Goal: Task Accomplishment & Management: Use online tool/utility

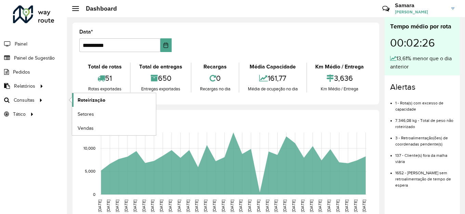
click at [86, 98] on span "Roteirização" at bounding box center [92, 100] width 28 height 7
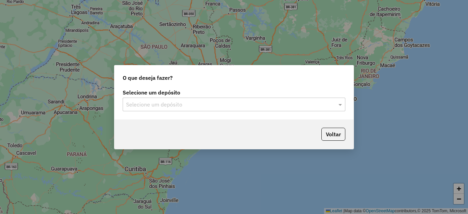
click at [270, 103] on input "text" at bounding box center [227, 105] width 202 height 8
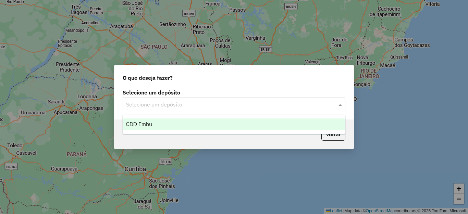
click at [175, 121] on div "CDD Embu" at bounding box center [234, 124] width 222 height 12
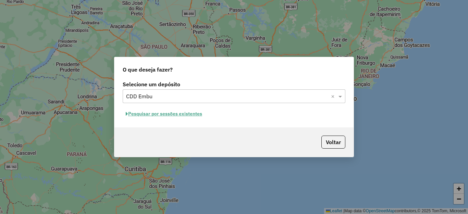
click at [171, 114] on button "Pesquisar por sessões existentes" at bounding box center [164, 113] width 82 height 11
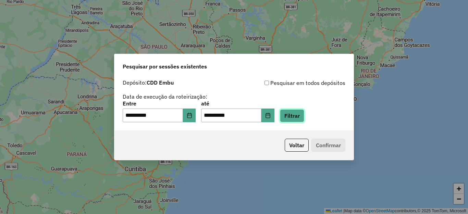
click at [304, 115] on button "Filtrar" at bounding box center [292, 115] width 24 height 13
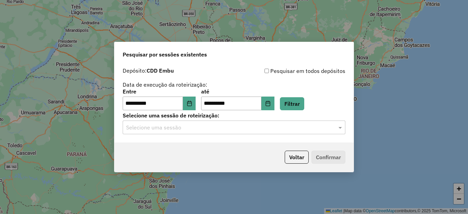
click at [161, 128] on input "text" at bounding box center [227, 128] width 202 height 8
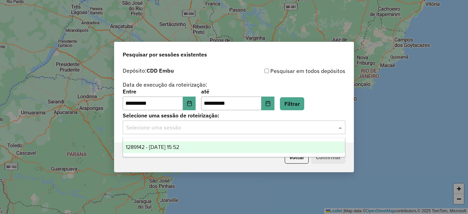
click at [163, 145] on span "1289142 - 06/10/2025 15:52" at bounding box center [152, 147] width 53 height 6
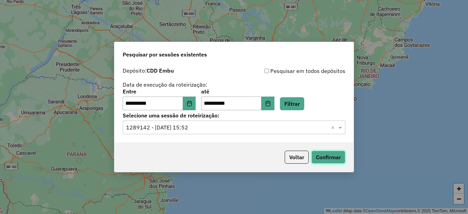
click at [324, 156] on button "Confirmar" at bounding box center [328, 157] width 34 height 13
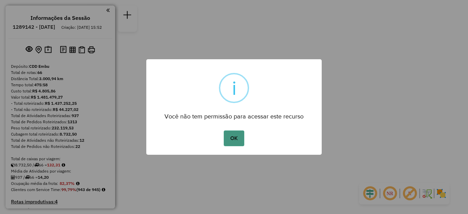
click at [235, 136] on button "OK" at bounding box center [233, 138] width 20 height 16
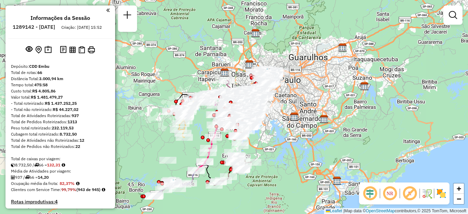
click at [441, 191] on img at bounding box center [440, 193] width 11 height 11
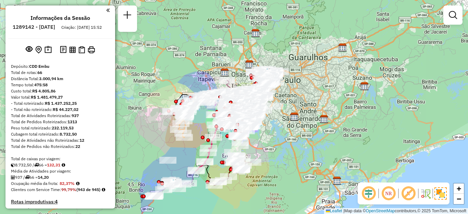
click at [388, 193] on em at bounding box center [388, 193] width 16 height 16
click at [413, 193] on em at bounding box center [408, 193] width 16 height 16
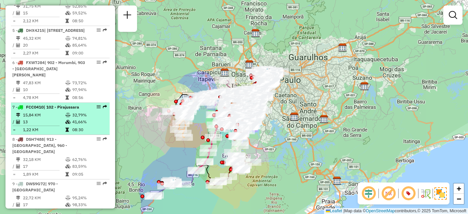
click at [37, 120] on td "13" at bounding box center [44, 121] width 42 height 7
select select "**********"
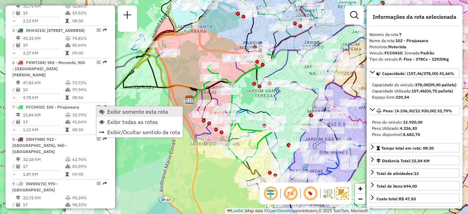
click at [116, 109] on span "Exibir somente esta rota" at bounding box center [137, 111] width 61 height 5
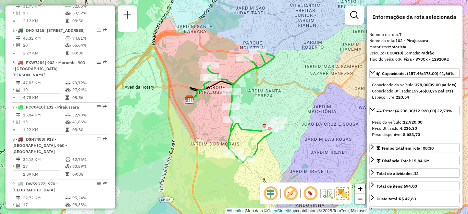
scroll to position [583, 0]
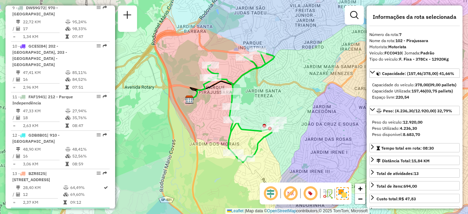
click at [56, 209] on span "| 201 - [PERSON_NAME], [STREET_ADDRESS]" at bounding box center [35, 217] width 47 height 17
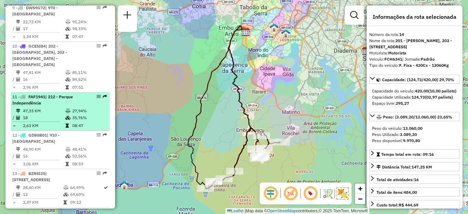
click at [41, 94] on div "11 - FAF1941 | 212 - Parque Independência" at bounding box center [48, 100] width 73 height 12
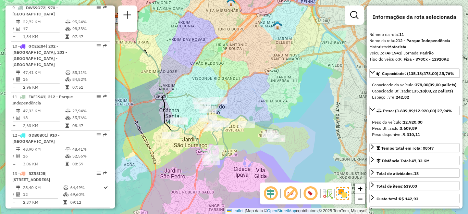
drag, startPoint x: 290, startPoint y: 88, endPoint x: 243, endPoint y: 60, distance: 53.7
click at [243, 61] on div "Janela de atendimento Grade de atendimento Capacidade Transportadoras Veículos …" at bounding box center [234, 107] width 468 height 214
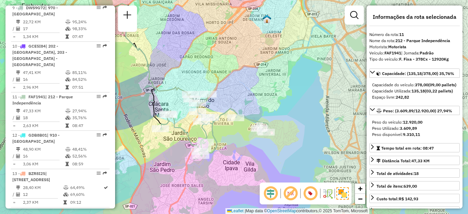
scroll to position [2552, 0]
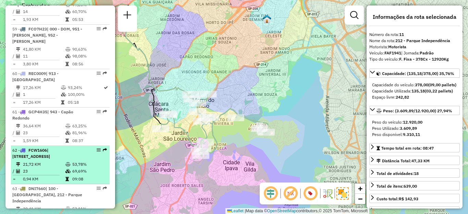
click at [50, 148] on span "| [STREET_ADDRESS]" at bounding box center [31, 153] width 38 height 11
